Goal: Task Accomplishment & Management: Use online tool/utility

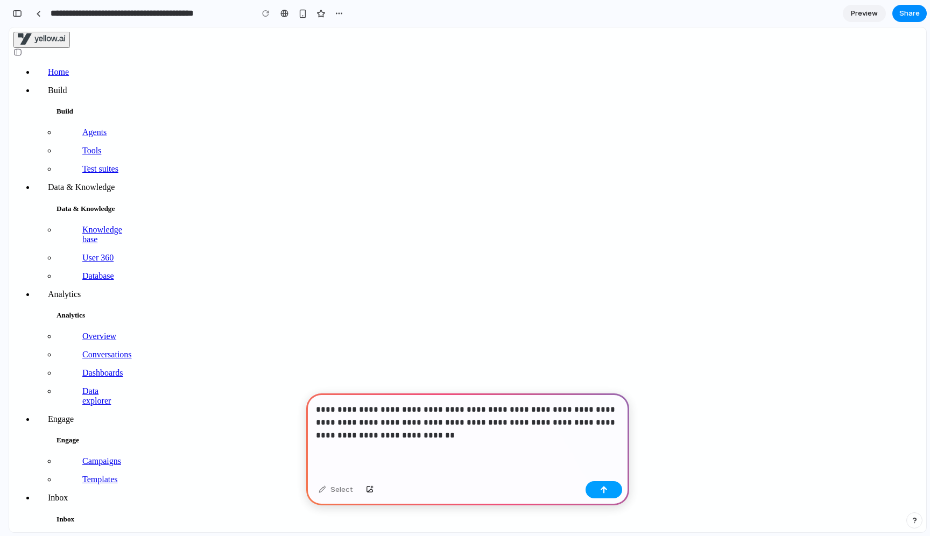
click at [601, 493] on button "button" at bounding box center [604, 489] width 37 height 17
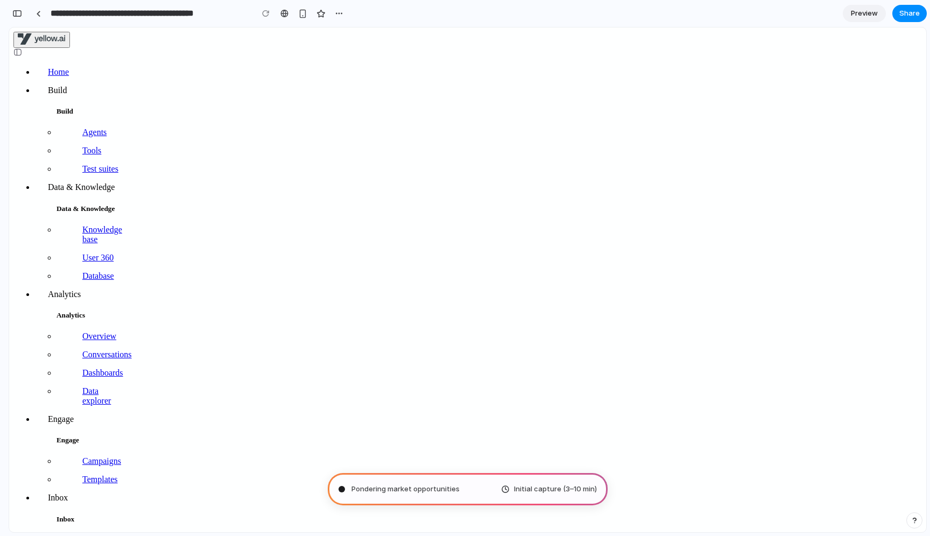
type input "**********"
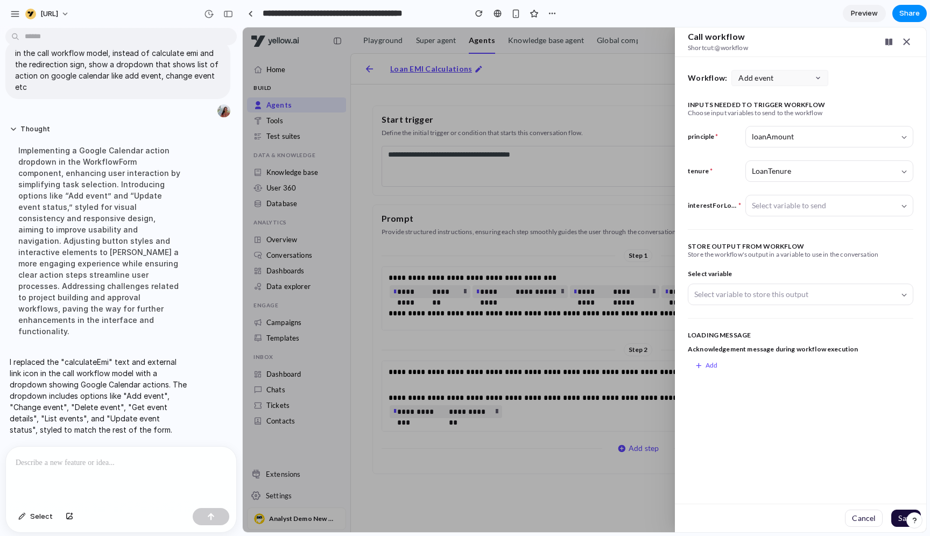
scroll to position [2, 0]
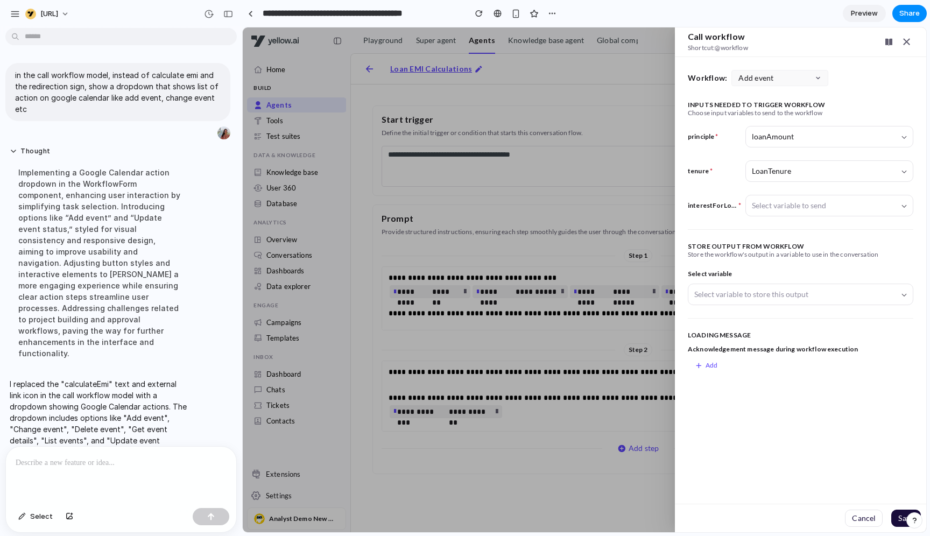
click at [799, 78] on div "Add event" at bounding box center [779, 78] width 97 height 16
click at [779, 117] on div "Change event" at bounding box center [779, 116] width 91 height 17
click at [172, 462] on p at bounding box center [121, 462] width 211 height 13
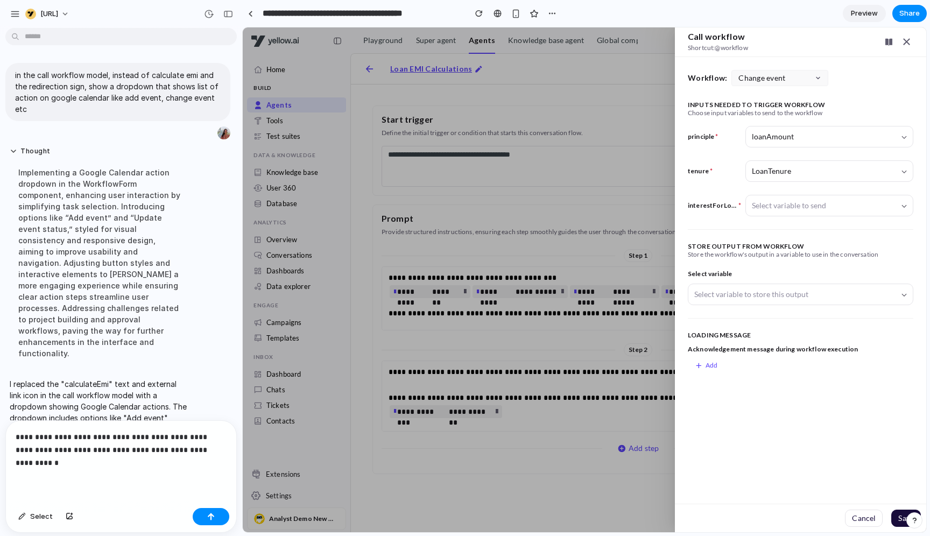
click at [35, 454] on p "**********" at bounding box center [121, 450] width 211 height 39
click at [200, 448] on p "**********" at bounding box center [121, 456] width 211 height 26
click at [192, 464] on p "**********" at bounding box center [121, 456] width 211 height 26
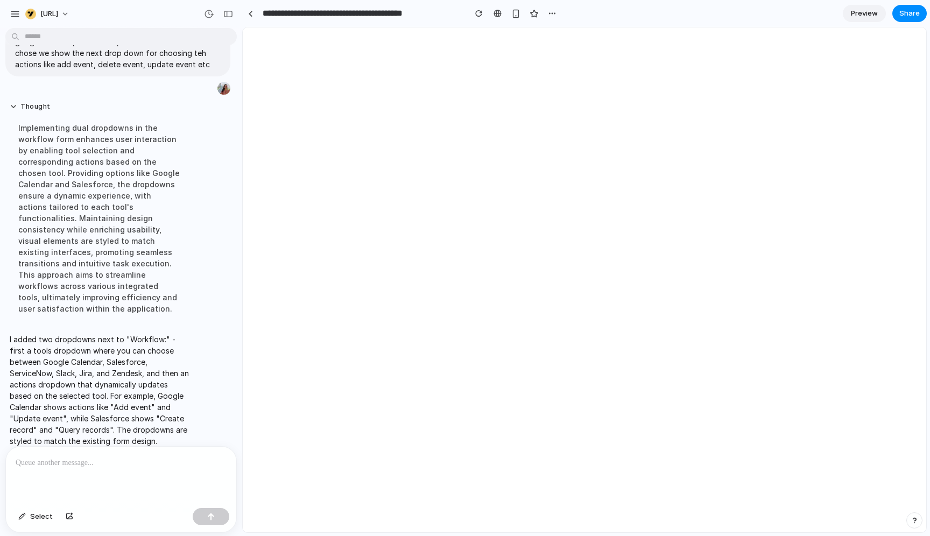
scroll to position [0, 0]
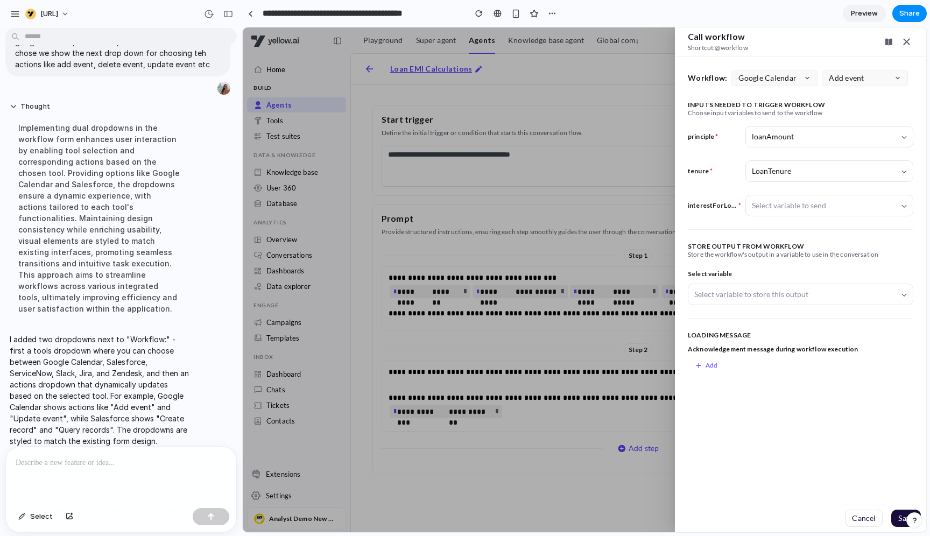
click at [781, 79] on span "Google Calendar" at bounding box center [767, 78] width 58 height 9
click at [774, 133] on div "ServiceNow" at bounding box center [774, 133] width 81 height 17
click at [855, 80] on span "Create incident" at bounding box center [856, 78] width 54 height 9
click at [851, 130] on div "Resolve incident" at bounding box center [864, 133] width 81 height 17
click at [797, 73] on div "ServiceNow" at bounding box center [774, 78] width 86 height 16
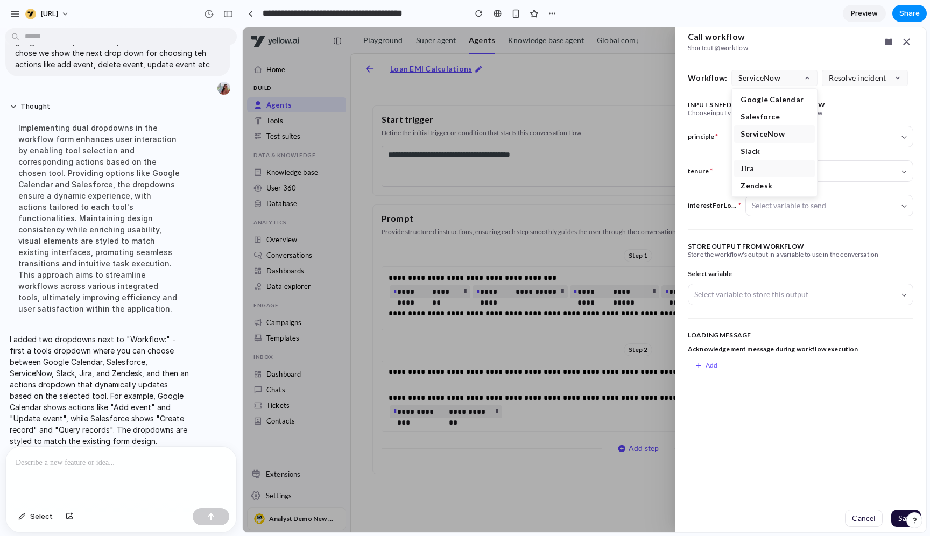
click at [763, 168] on div "Jira" at bounding box center [774, 168] width 81 height 17
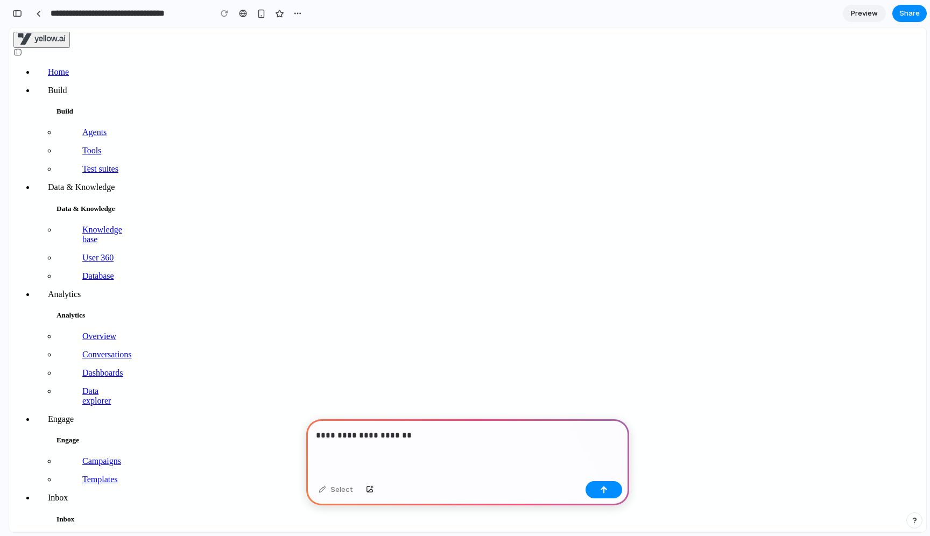
click at [364, 436] on p "**********" at bounding box center [468, 435] width 304 height 13
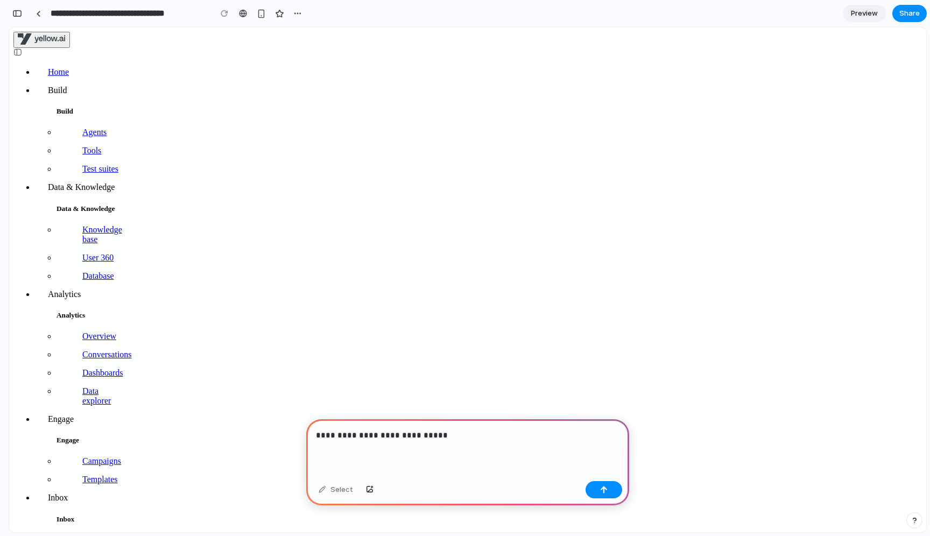
click at [454, 434] on p "**********" at bounding box center [468, 435] width 304 height 13
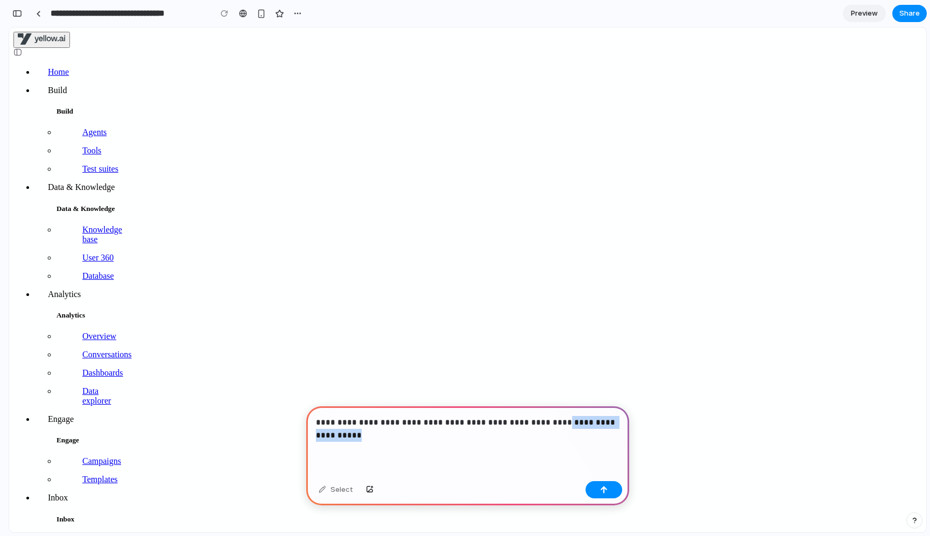
drag, startPoint x: 525, startPoint y: 441, endPoint x: 542, endPoint y: 425, distance: 23.2
click at [542, 425] on p "**********" at bounding box center [468, 429] width 304 height 26
click at [541, 454] on div "**********" at bounding box center [467, 441] width 323 height 70
drag, startPoint x: 540, startPoint y: 441, endPoint x: 540, endPoint y: 423, distance: 17.8
click at [540, 423] on p "**********" at bounding box center [468, 429] width 304 height 26
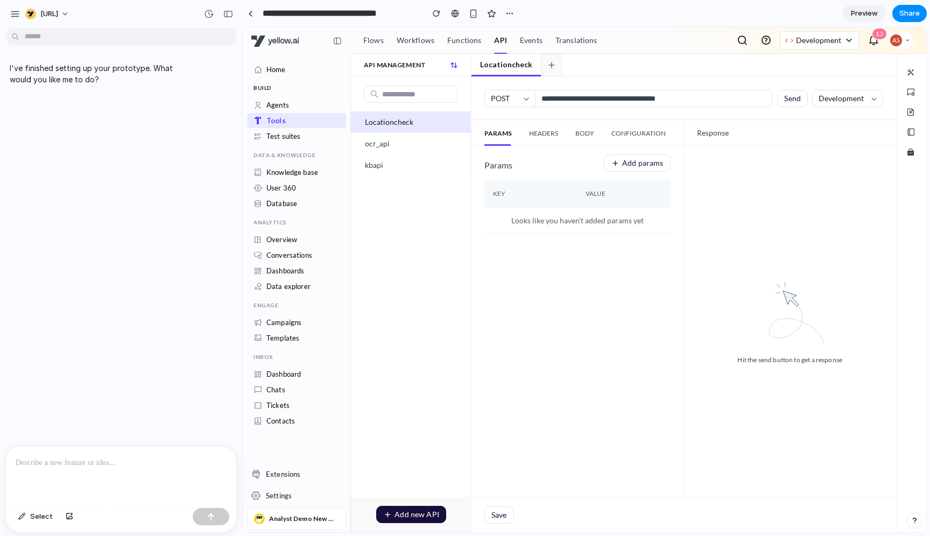
click at [75, 463] on p at bounding box center [121, 462] width 211 height 13
click at [202, 16] on button "button" at bounding box center [208, 13] width 17 height 17
click at [118, 167] on div "Version 1 Current" at bounding box center [465, 268] width 930 height 536
click at [101, 461] on p at bounding box center [121, 462] width 211 height 13
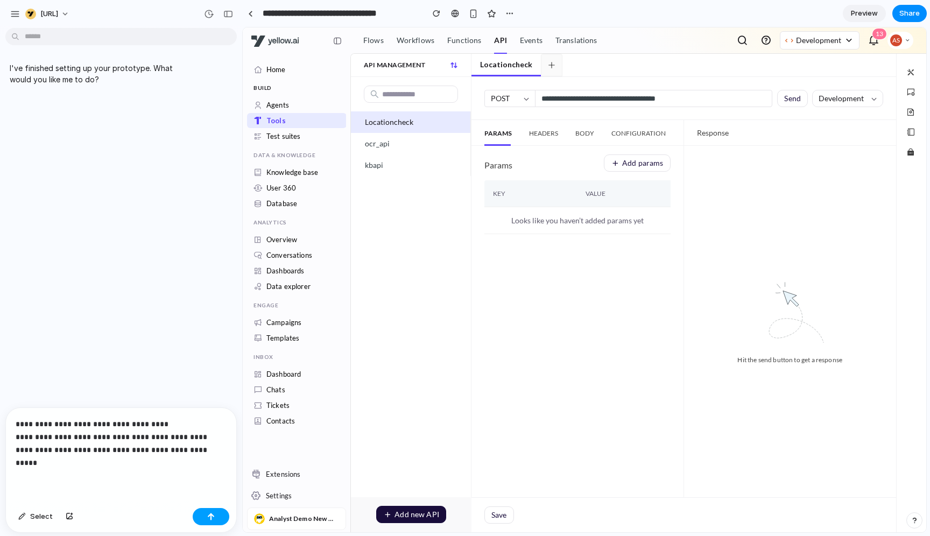
click at [213, 522] on button "button" at bounding box center [211, 516] width 37 height 17
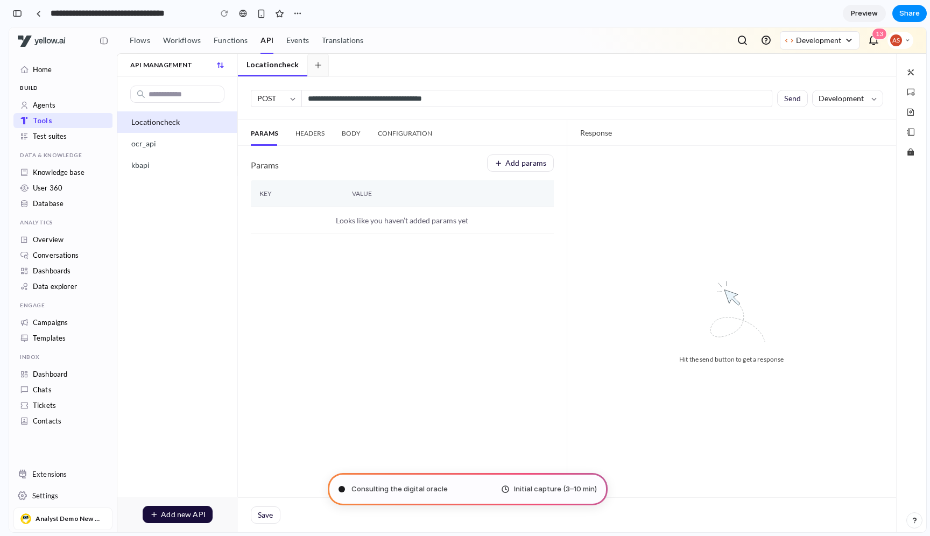
type input "**********"
click at [523, 393] on div "Params Add params Key Value Looks like you haven’t added params yet" at bounding box center [402, 321] width 329 height 351
click at [395, 500] on div "Consulti Initial capture (3–10 min)" at bounding box center [468, 489] width 280 height 32
click at [400, 488] on span "Consulting the digital" at bounding box center [387, 489] width 73 height 11
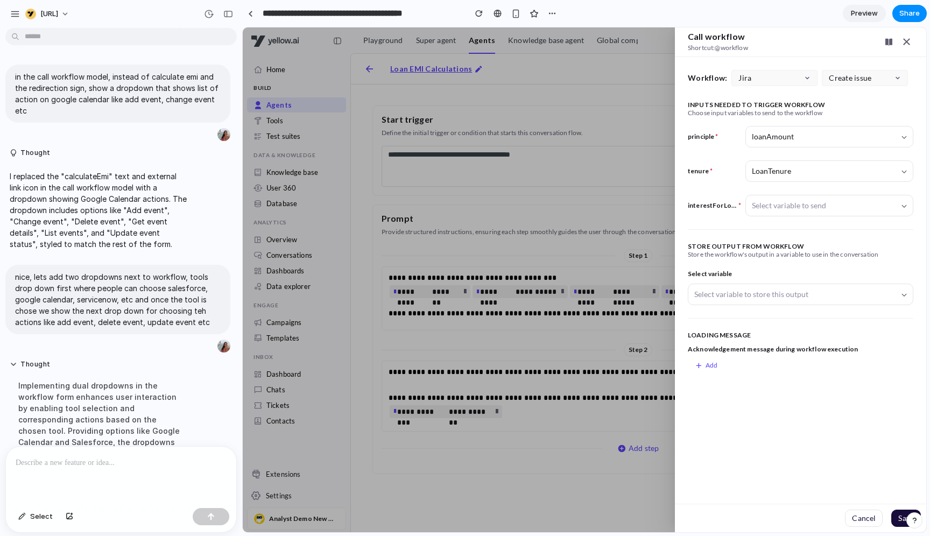
click at [795, 79] on div "Jira" at bounding box center [774, 78] width 86 height 16
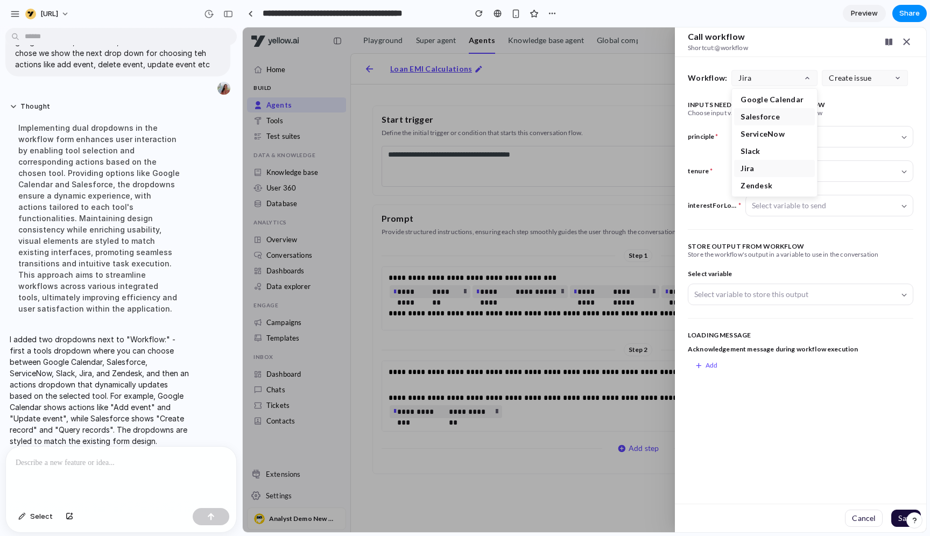
click at [779, 115] on div "Salesforce" at bounding box center [774, 116] width 81 height 17
click at [845, 74] on span "Create record" at bounding box center [853, 78] width 48 height 9
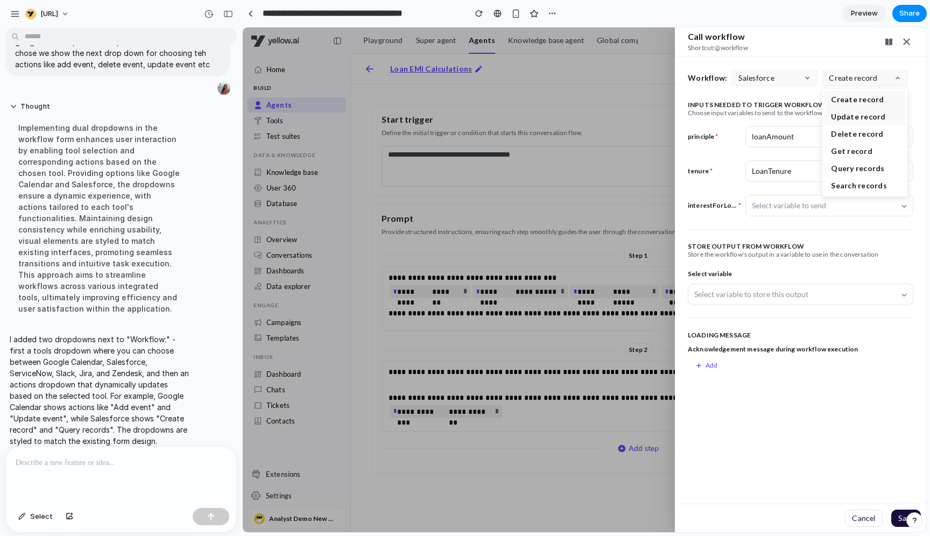
click at [838, 116] on div "Update record" at bounding box center [864, 116] width 81 height 17
click at [139, 474] on div at bounding box center [121, 475] width 230 height 57
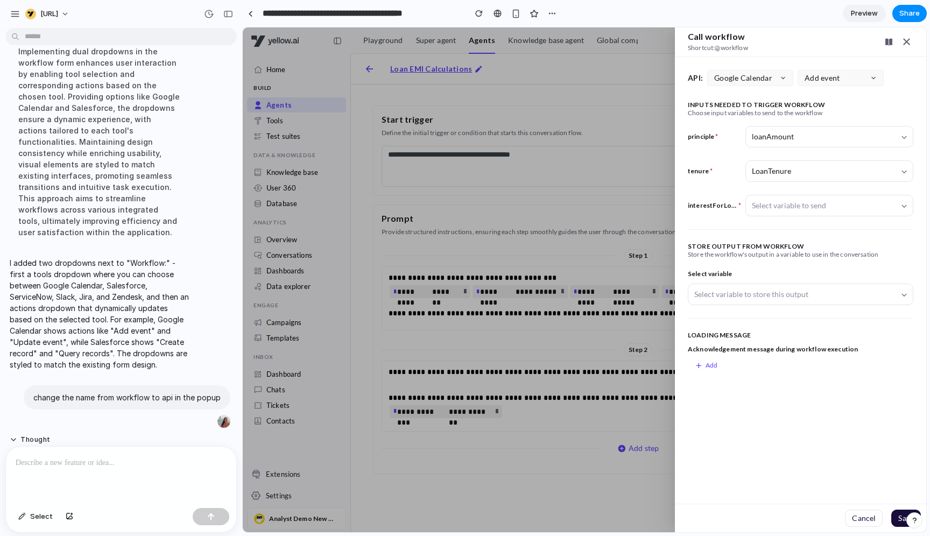
scroll to position [356, 0]
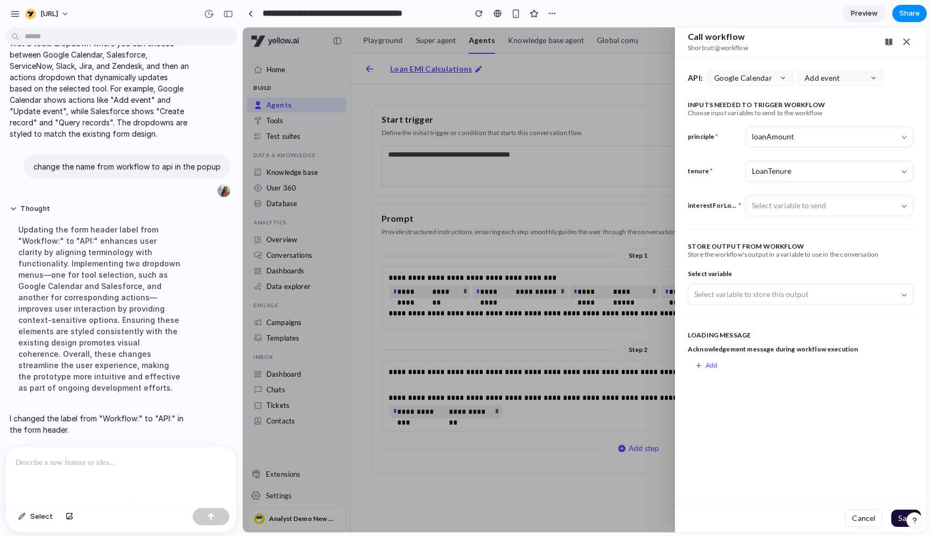
click at [761, 81] on span "Google Calendar" at bounding box center [743, 78] width 58 height 9
click at [761, 81] on div at bounding box center [584, 279] width 683 height 505
click at [132, 478] on div at bounding box center [121, 475] width 230 height 57
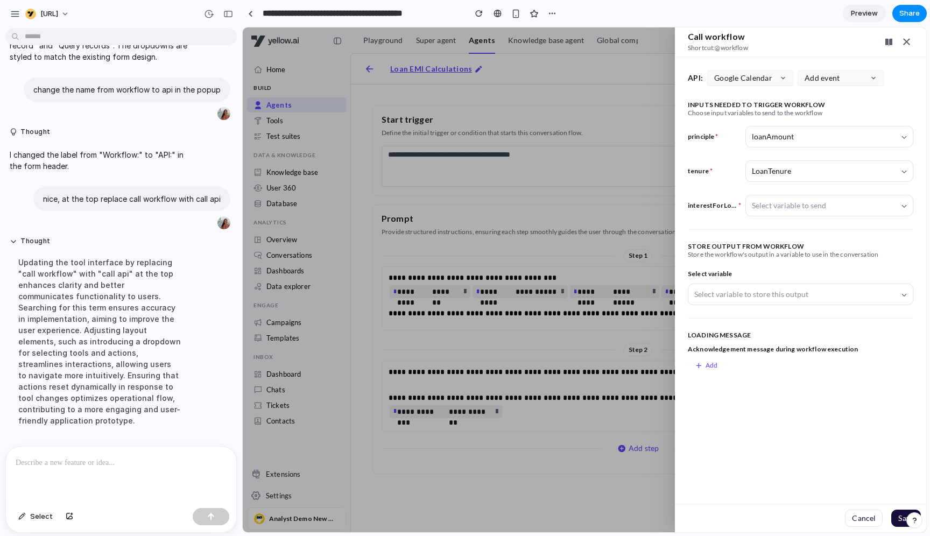
scroll to position [432, 0]
click at [735, 83] on div "Google Calendar" at bounding box center [750, 78] width 86 height 16
click at [172, 474] on div at bounding box center [121, 475] width 230 height 57
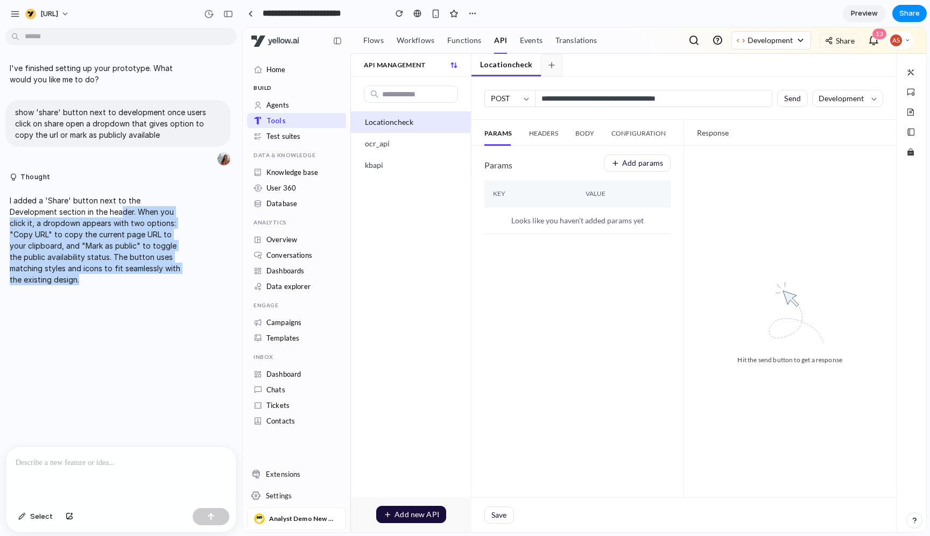
drag, startPoint x: 75, startPoint y: 213, endPoint x: 112, endPoint y: 283, distance: 79.9
click at [112, 283] on p "I added a 'Share' button next to the Development section in the header. When yo…" at bounding box center [100, 240] width 180 height 90
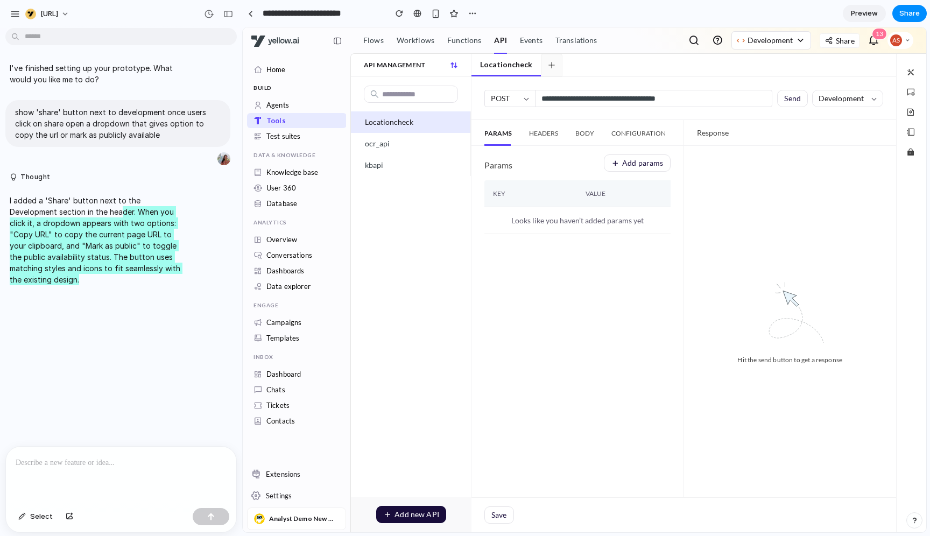
click at [837, 43] on span "Share" at bounding box center [845, 40] width 19 height 9
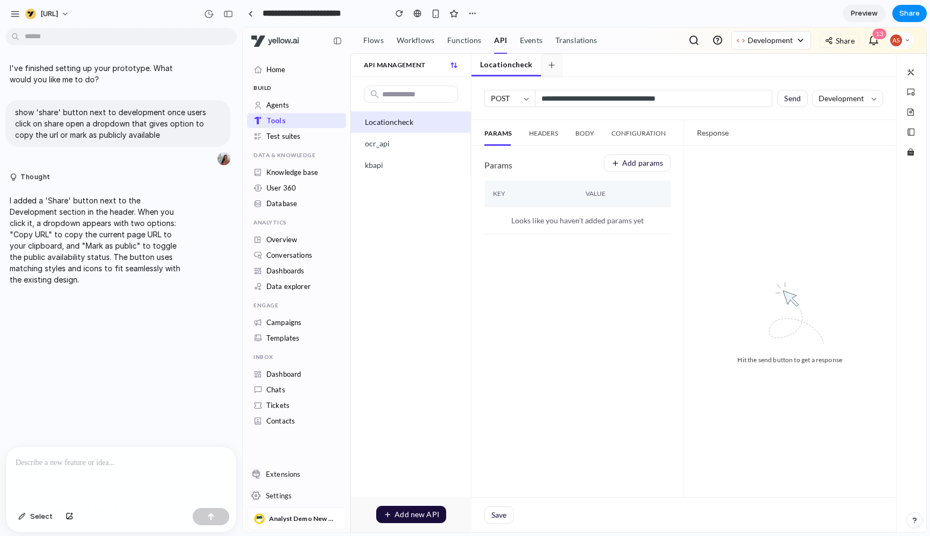
click at [178, 473] on div at bounding box center [121, 475] width 230 height 57
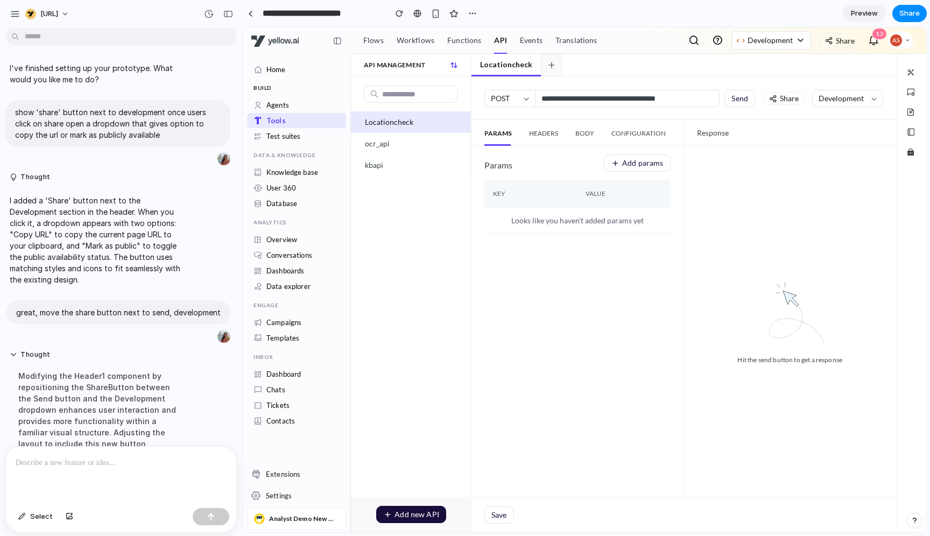
scroll to position [192, 0]
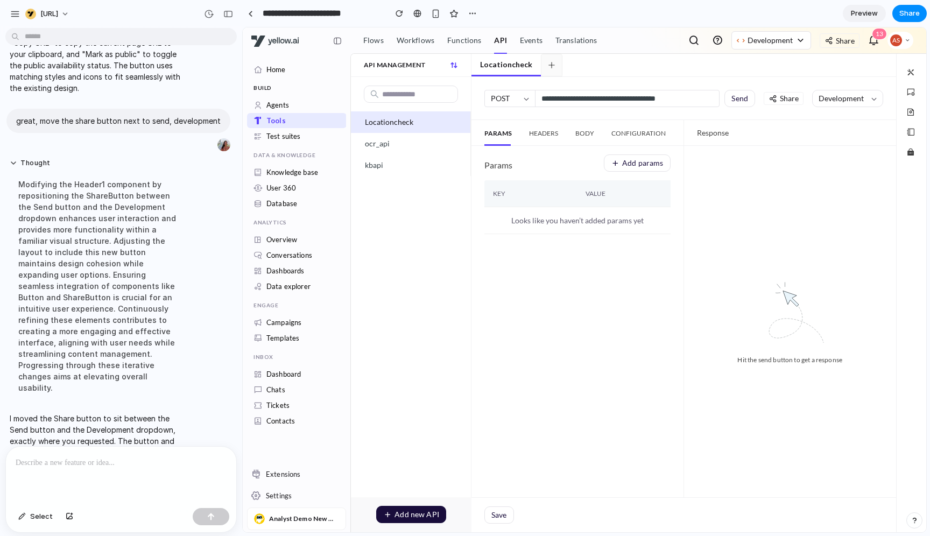
click at [786, 104] on div "Share" at bounding box center [784, 98] width 40 height 13
click at [339, 40] on img at bounding box center [337, 41] width 9 height 9
click at [782, 101] on span "Share" at bounding box center [789, 99] width 19 height 8
